Goal: Find specific page/section: Find specific page/section

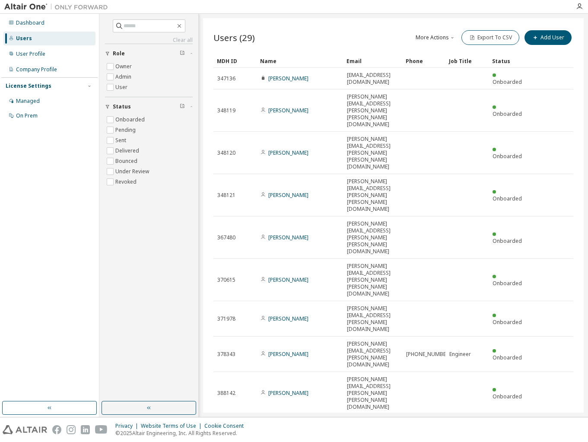
click at [267, 62] on div "Name" at bounding box center [299, 61] width 79 height 14
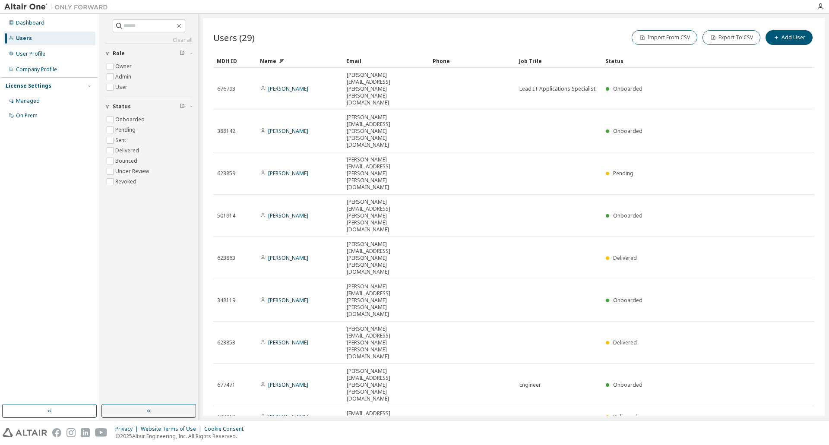
type input "*"
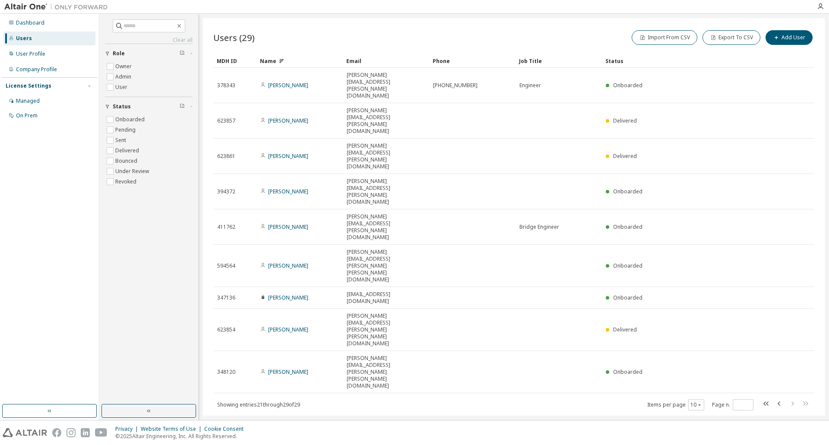
click at [587, 225] on div "Users (29) Import From CSV Export To CSV Add User Clear Load Save Save As Field…" at bounding box center [514, 217] width 622 height 398
